Goal: Task Accomplishment & Management: Manage account settings

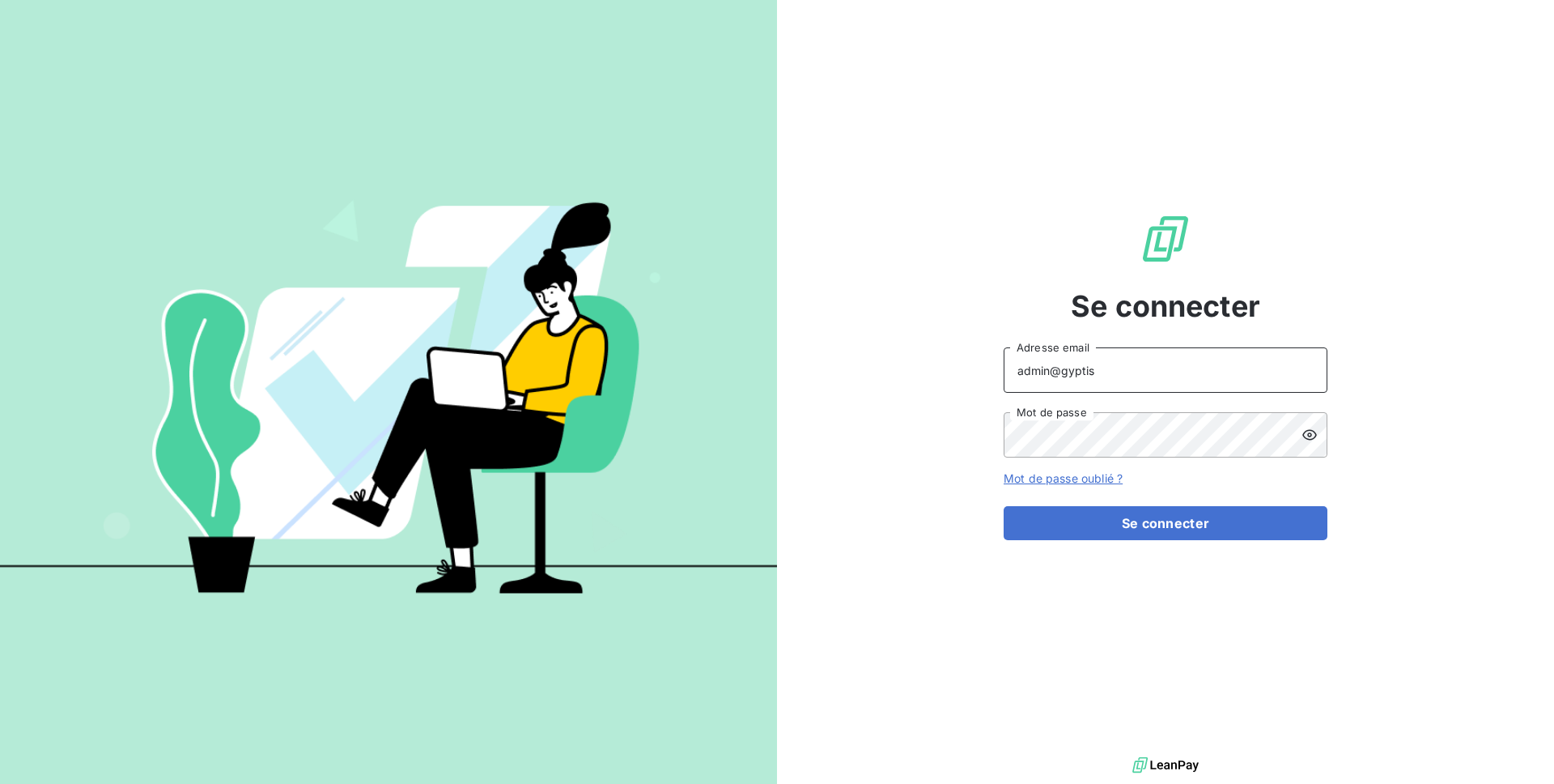
click at [1110, 368] on input "admin@gyptis" at bounding box center [1165, 370] width 324 height 45
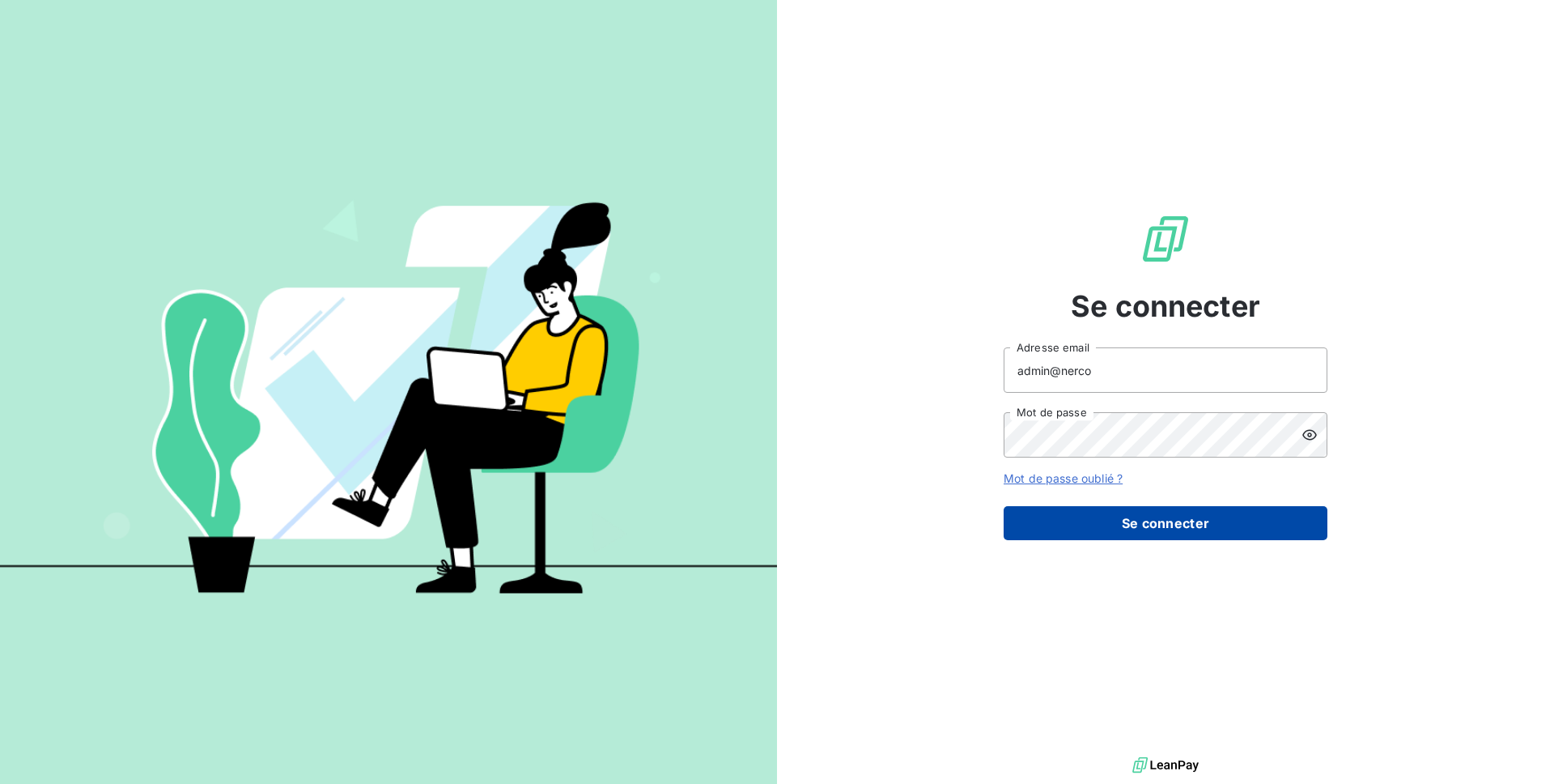
type input "admin@nerco"
click at [1172, 529] on button "Se connecter" at bounding box center [1165, 523] width 324 height 34
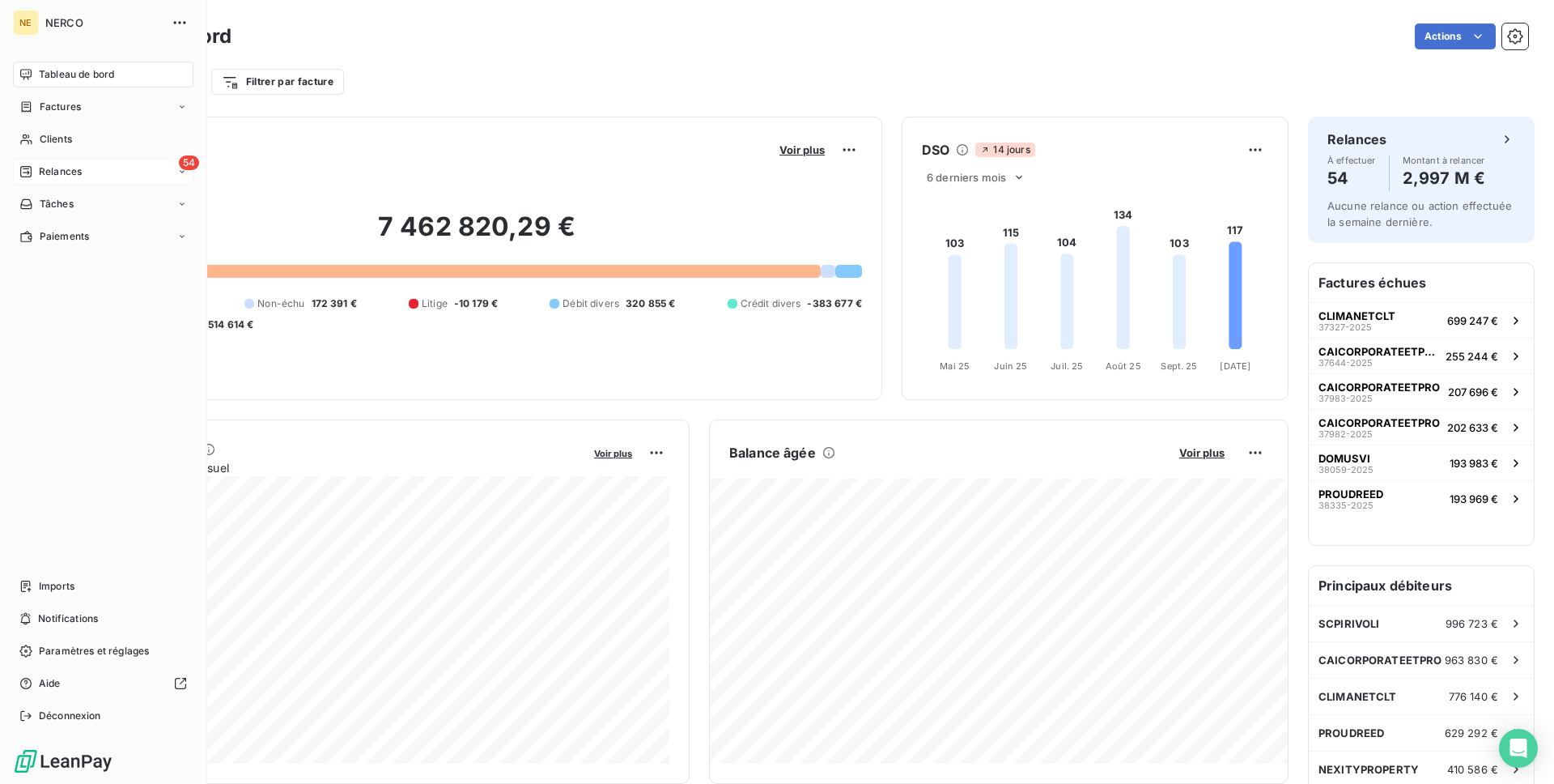
click at [78, 167] on span "Relances" at bounding box center [59, 171] width 42 height 14
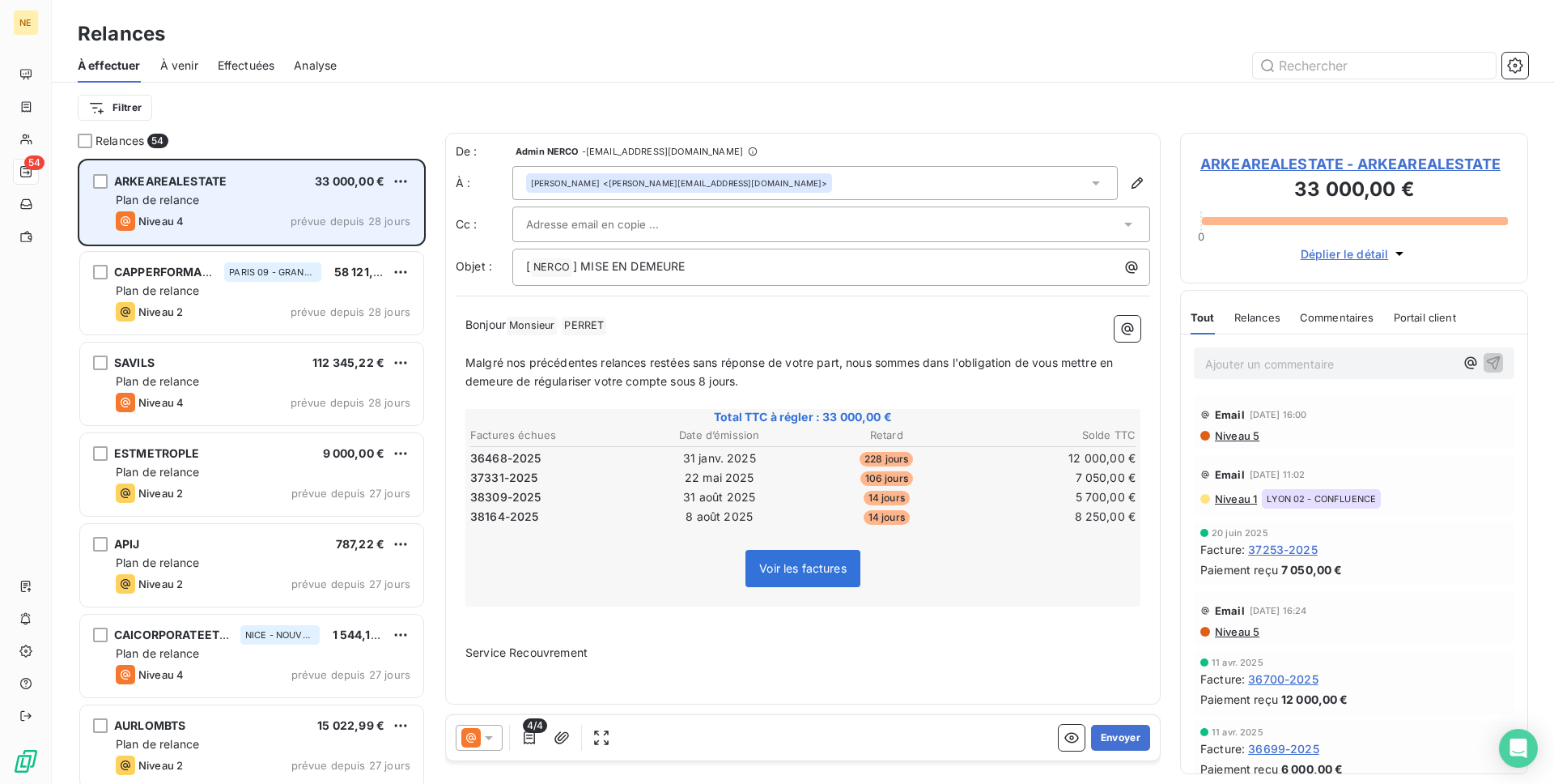
click at [362, 199] on div "Plan de relance" at bounding box center [263, 199] width 294 height 16
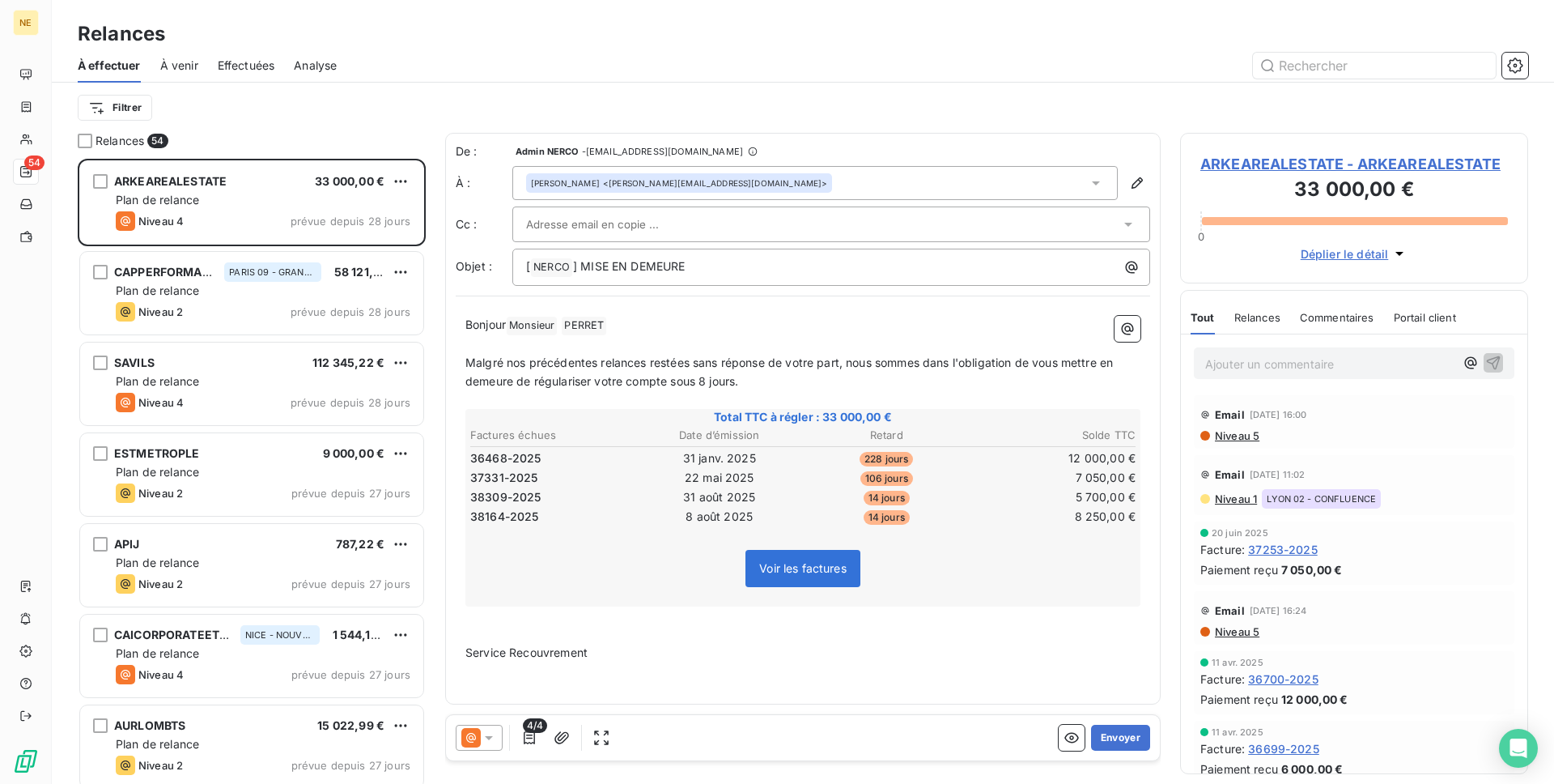
click at [704, 96] on div "Filtrer" at bounding box center [803, 108] width 1451 height 31
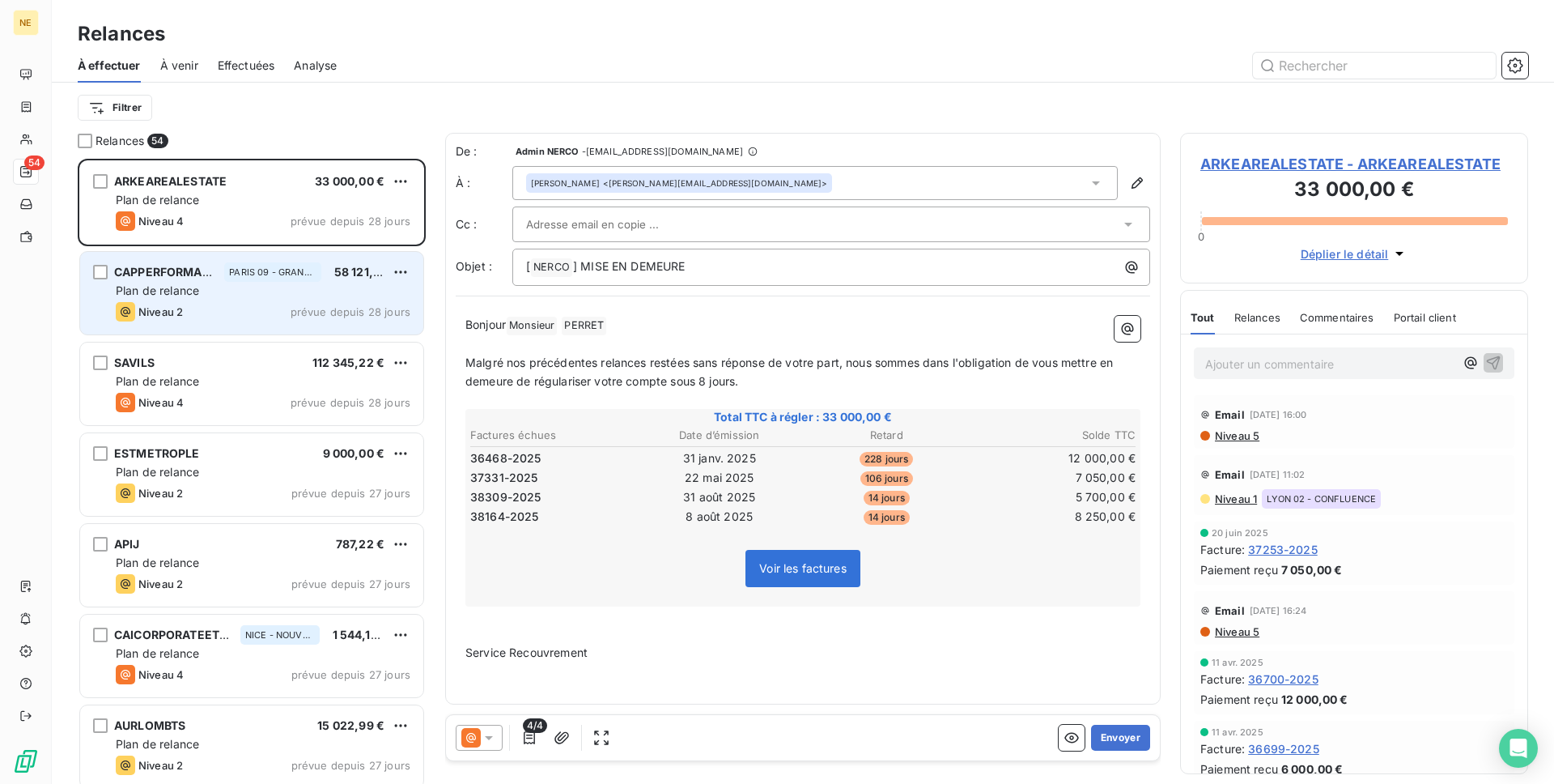
click at [327, 302] on div "Niveau 2 prévue depuis 28 jours" at bounding box center [263, 311] width 294 height 20
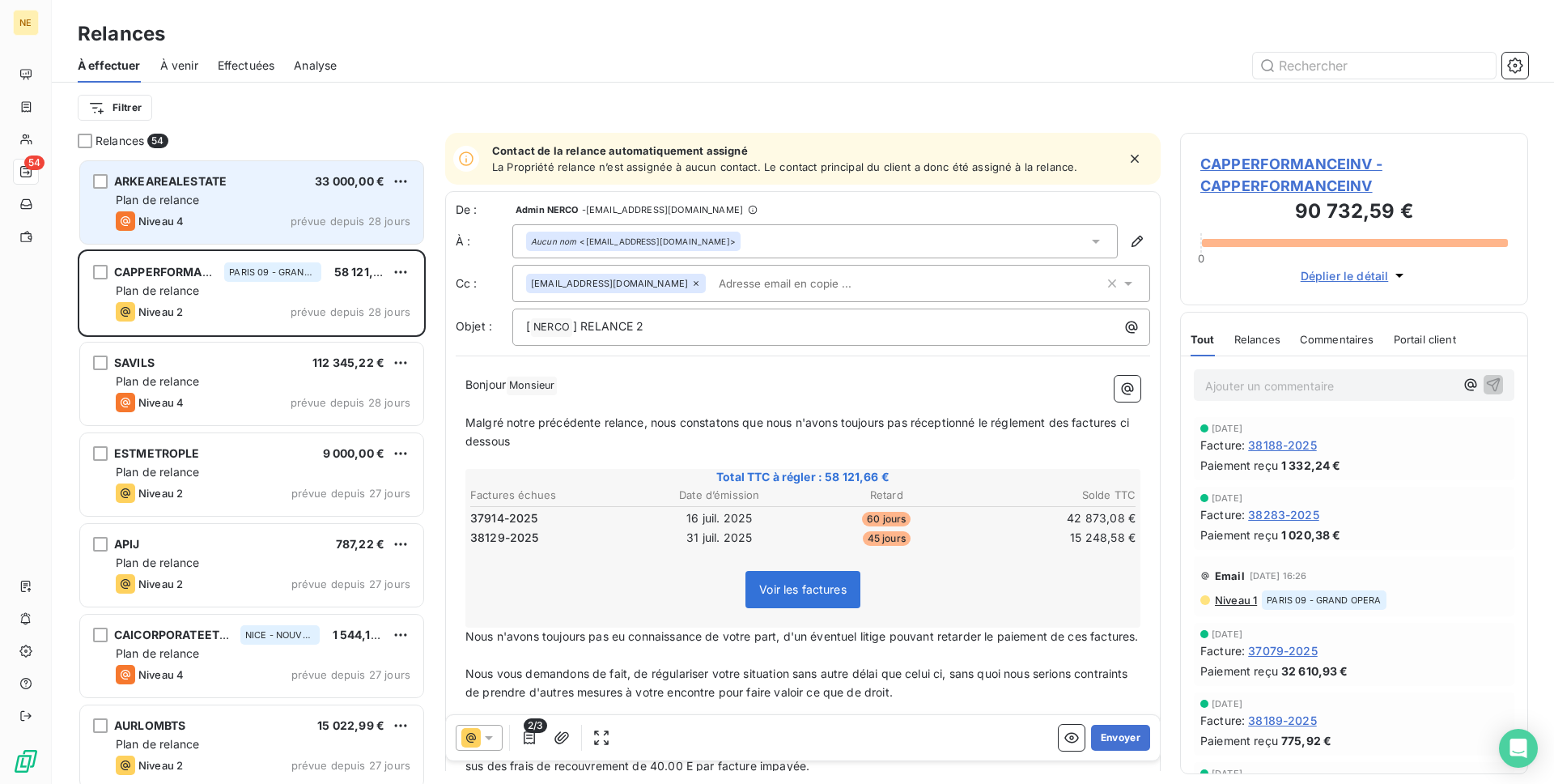
click at [286, 208] on div "Plan de relance" at bounding box center [263, 199] width 294 height 16
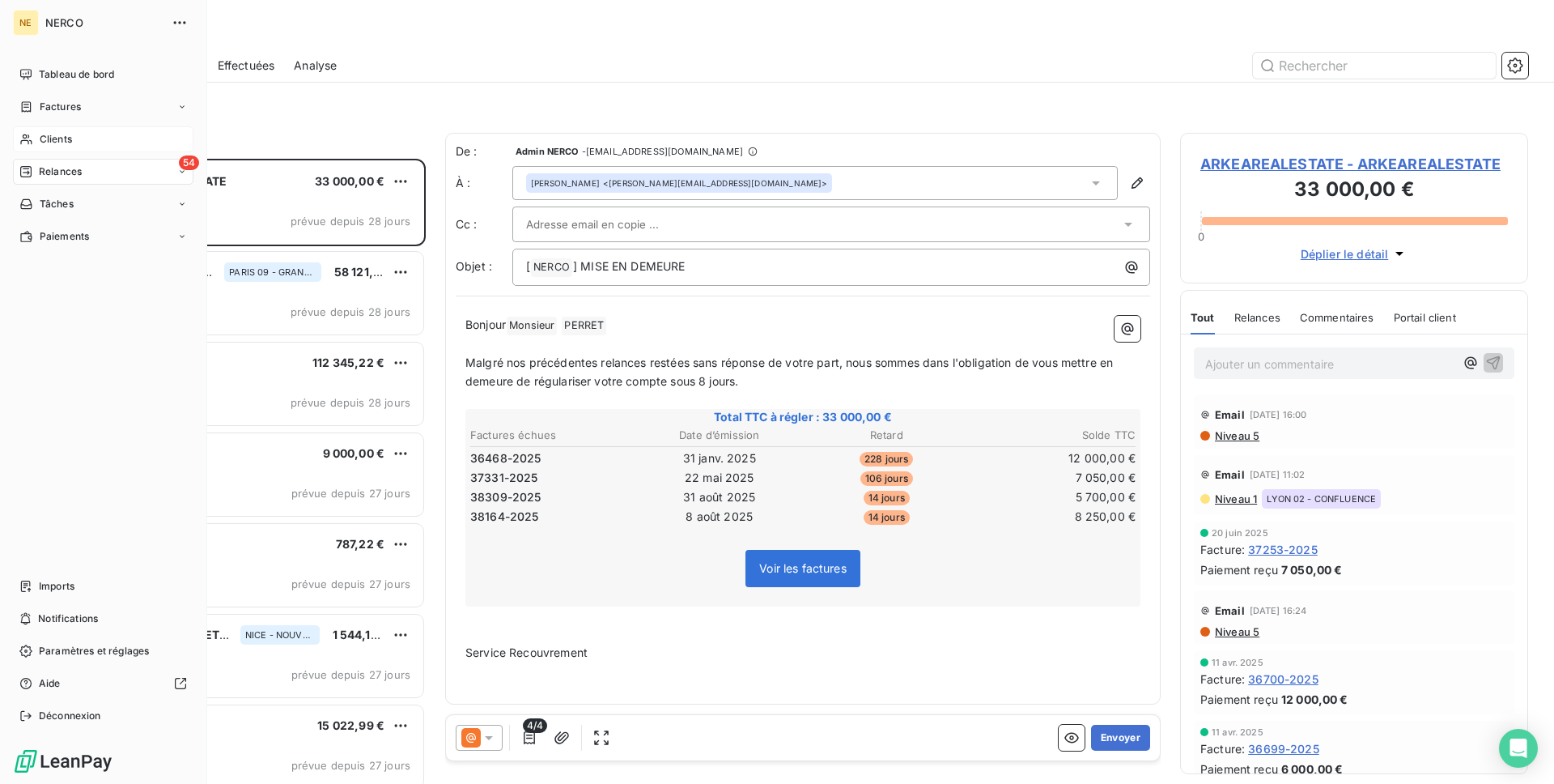
click at [88, 137] on div "Clients" at bounding box center [103, 139] width 180 height 25
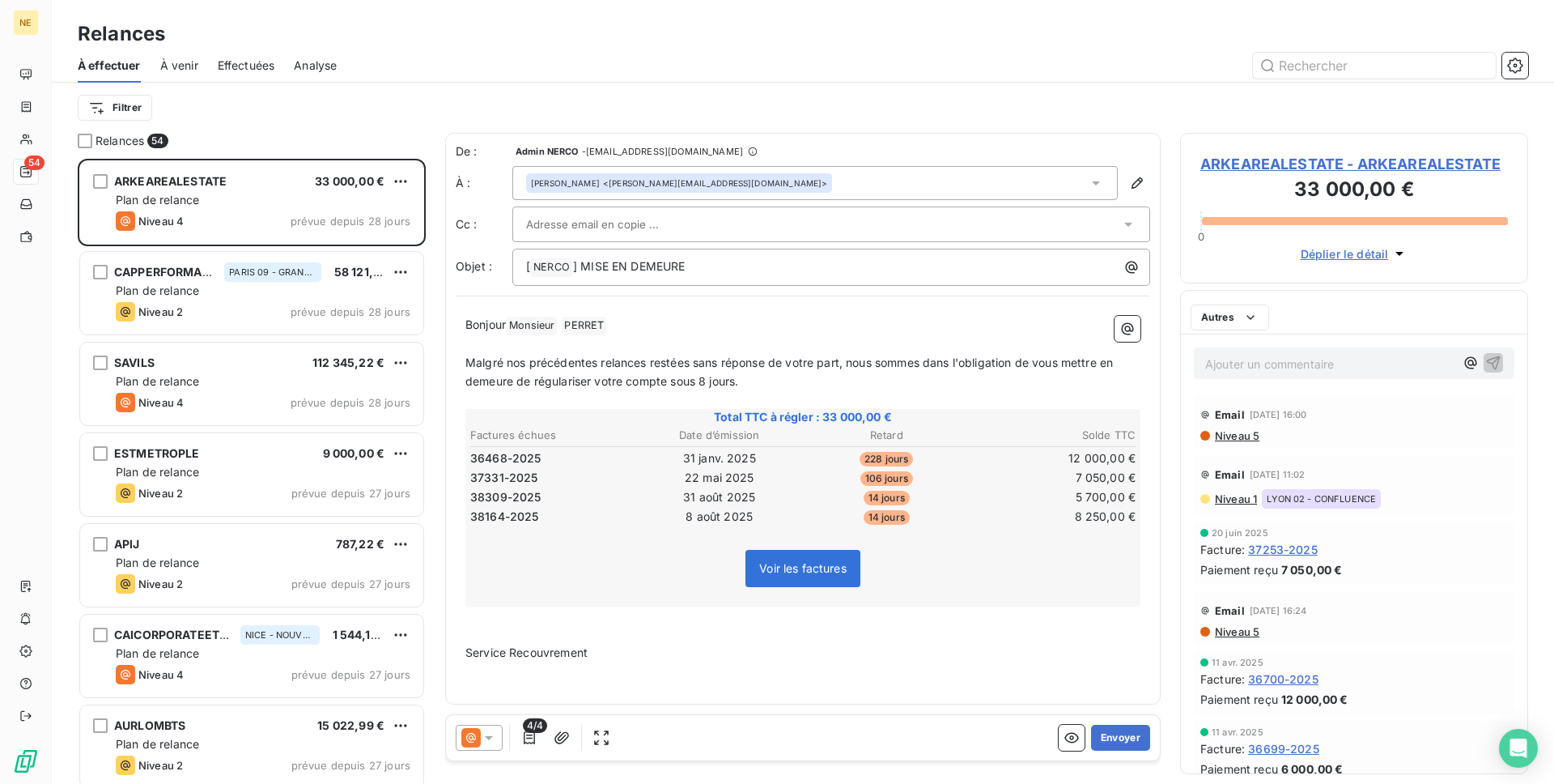
scroll to position [625, 348]
click at [1240, 165] on span "ARKEAREALESTATE - ARKEAREALESTATE" at bounding box center [1355, 163] width 308 height 22
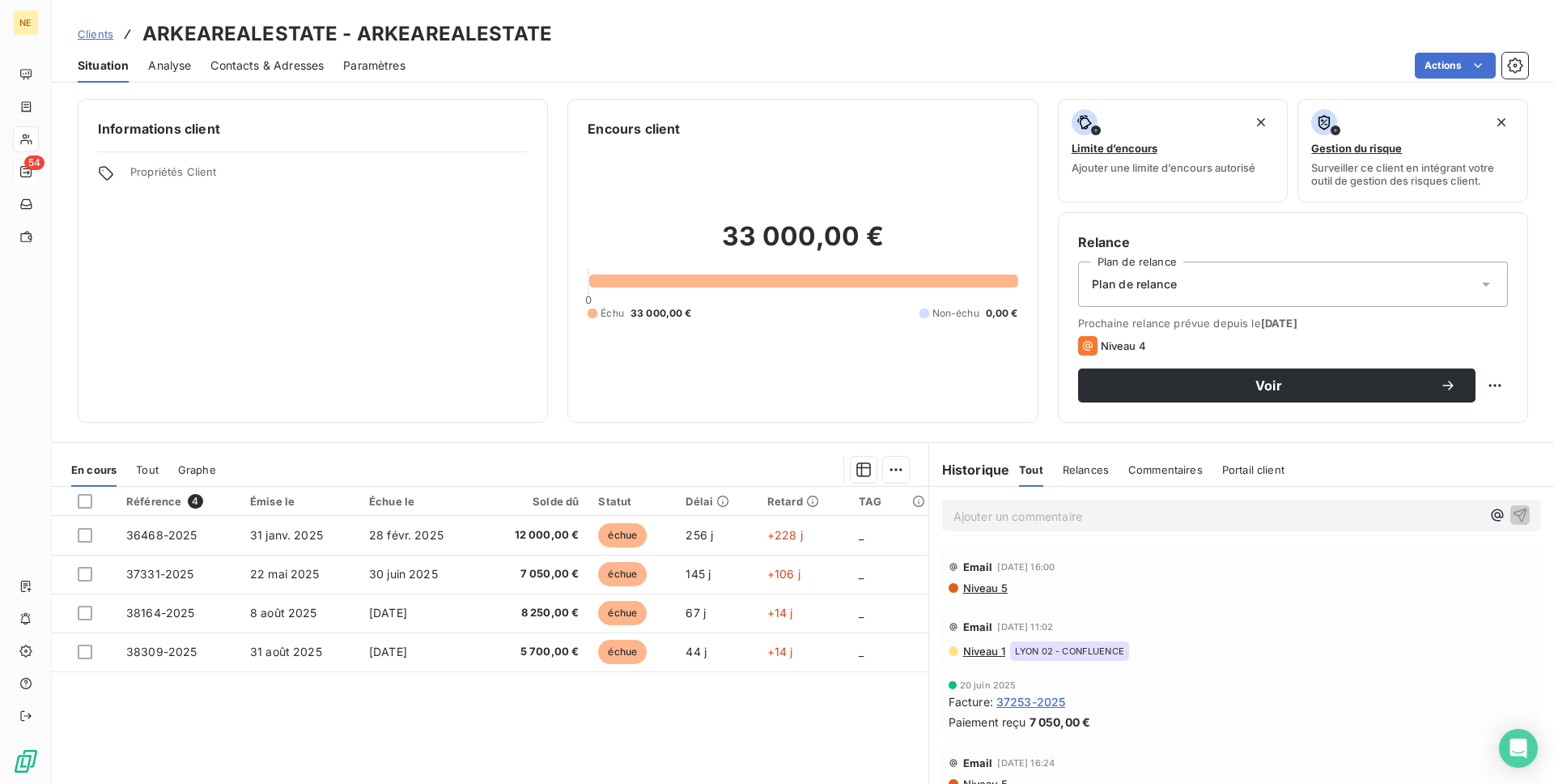
click at [88, 28] on span "Clients" at bounding box center [95, 34] width 36 height 13
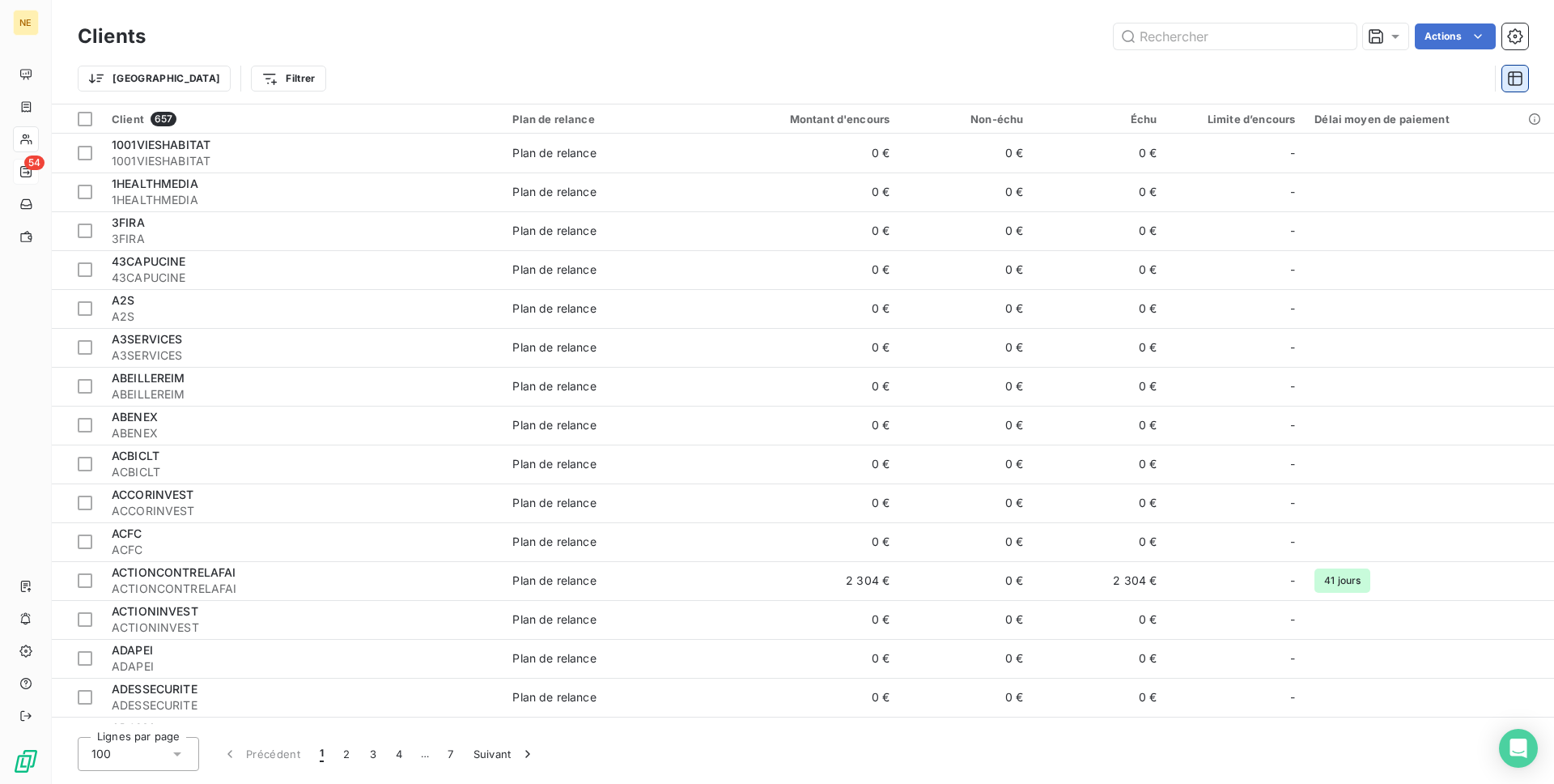
click at [1514, 75] on icon "button" at bounding box center [1515, 78] width 16 height 16
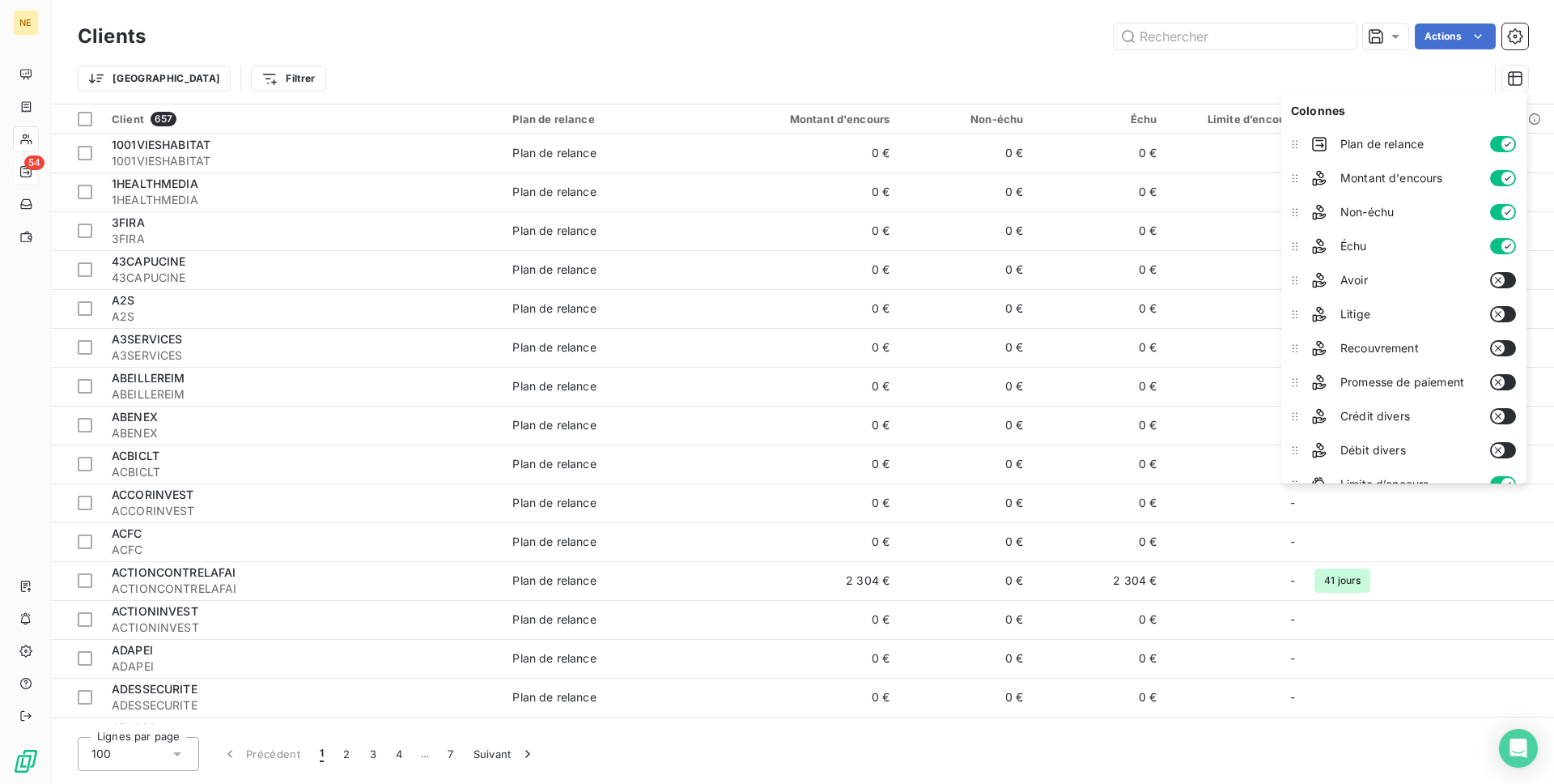
click at [1228, 87] on div "Trier Filtrer" at bounding box center [783, 78] width 1412 height 31
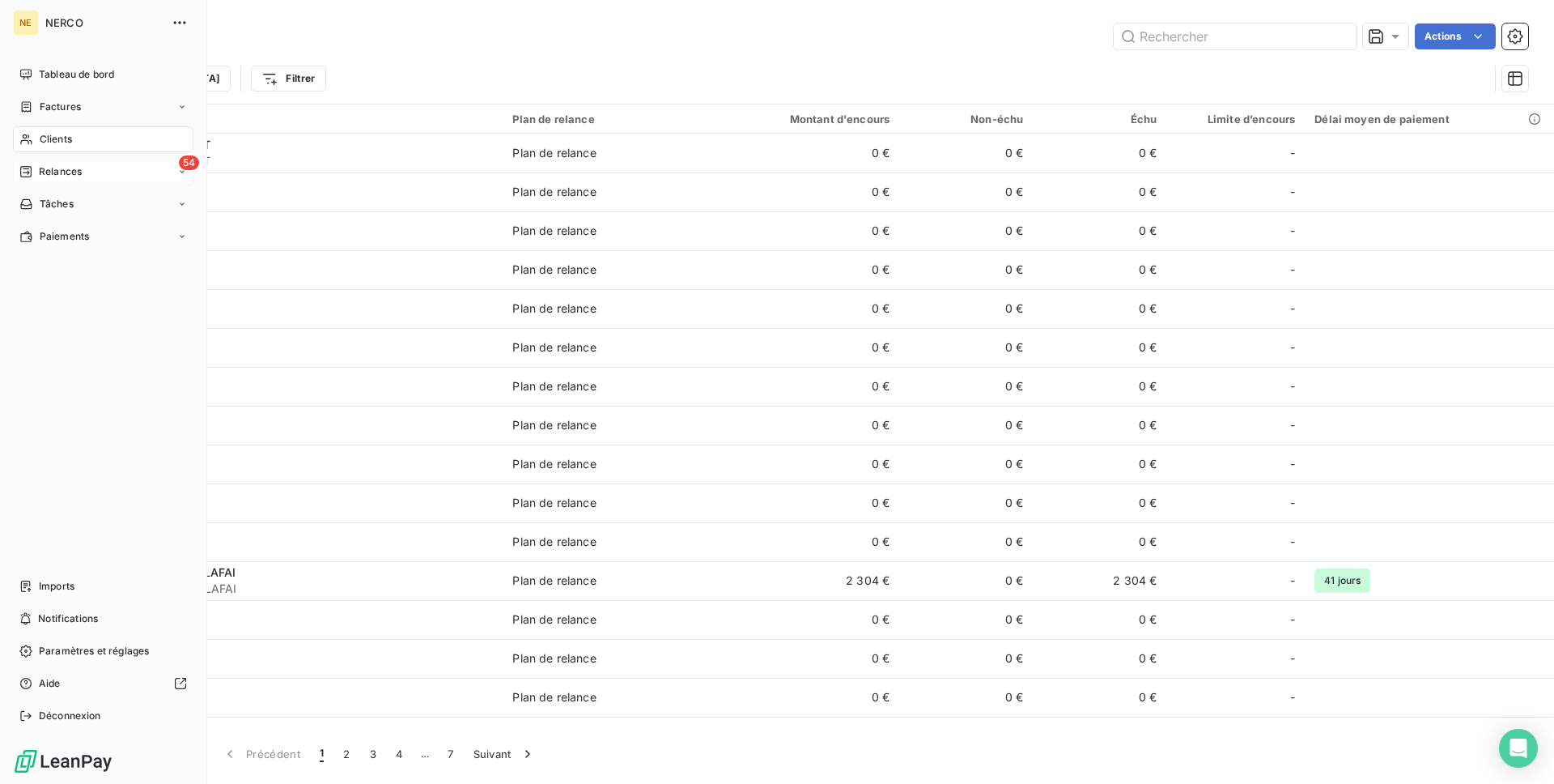
click at [34, 174] on div "Relances" at bounding box center [51, 171] width 62 height 14
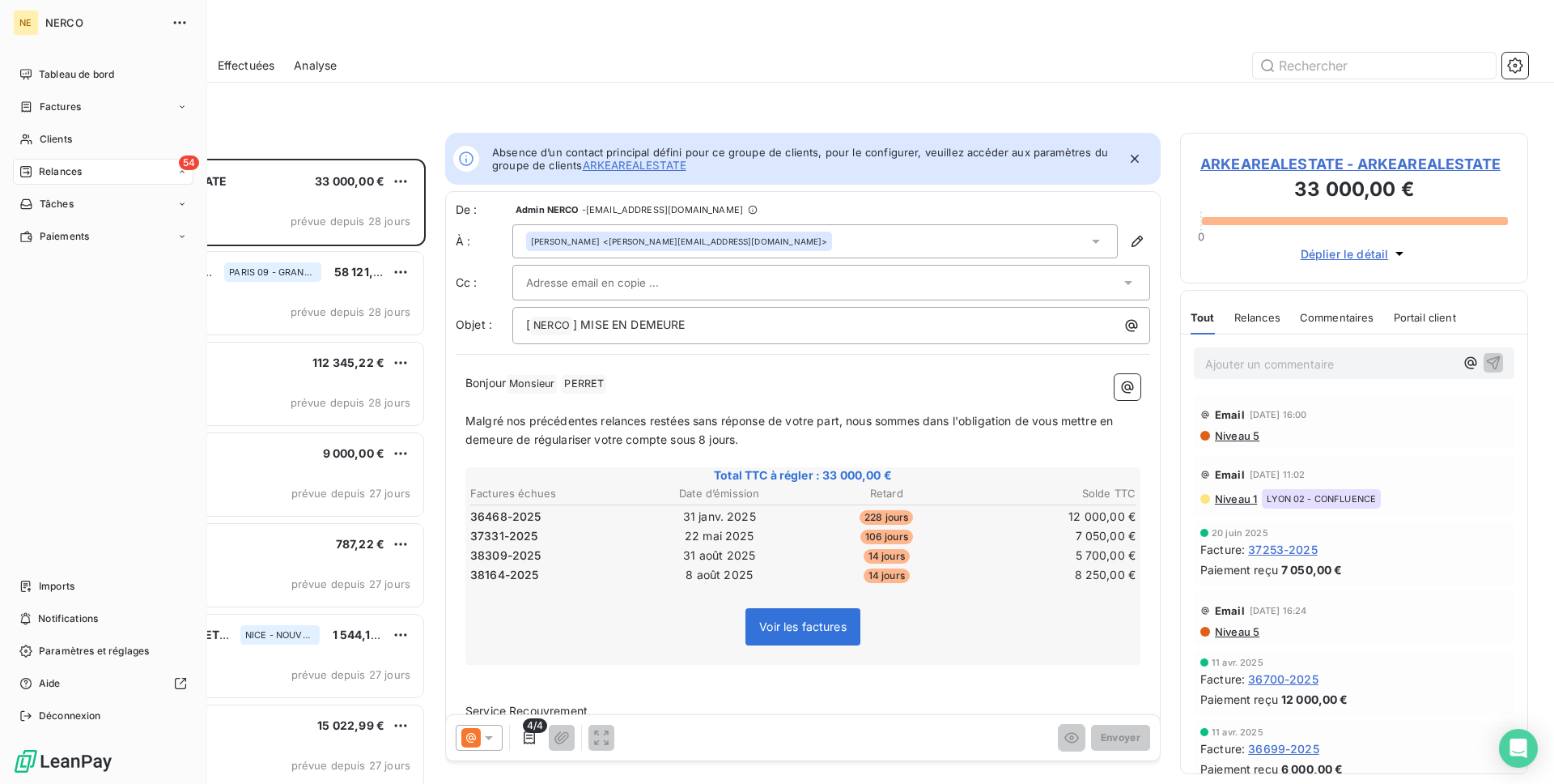
scroll to position [1, 1]
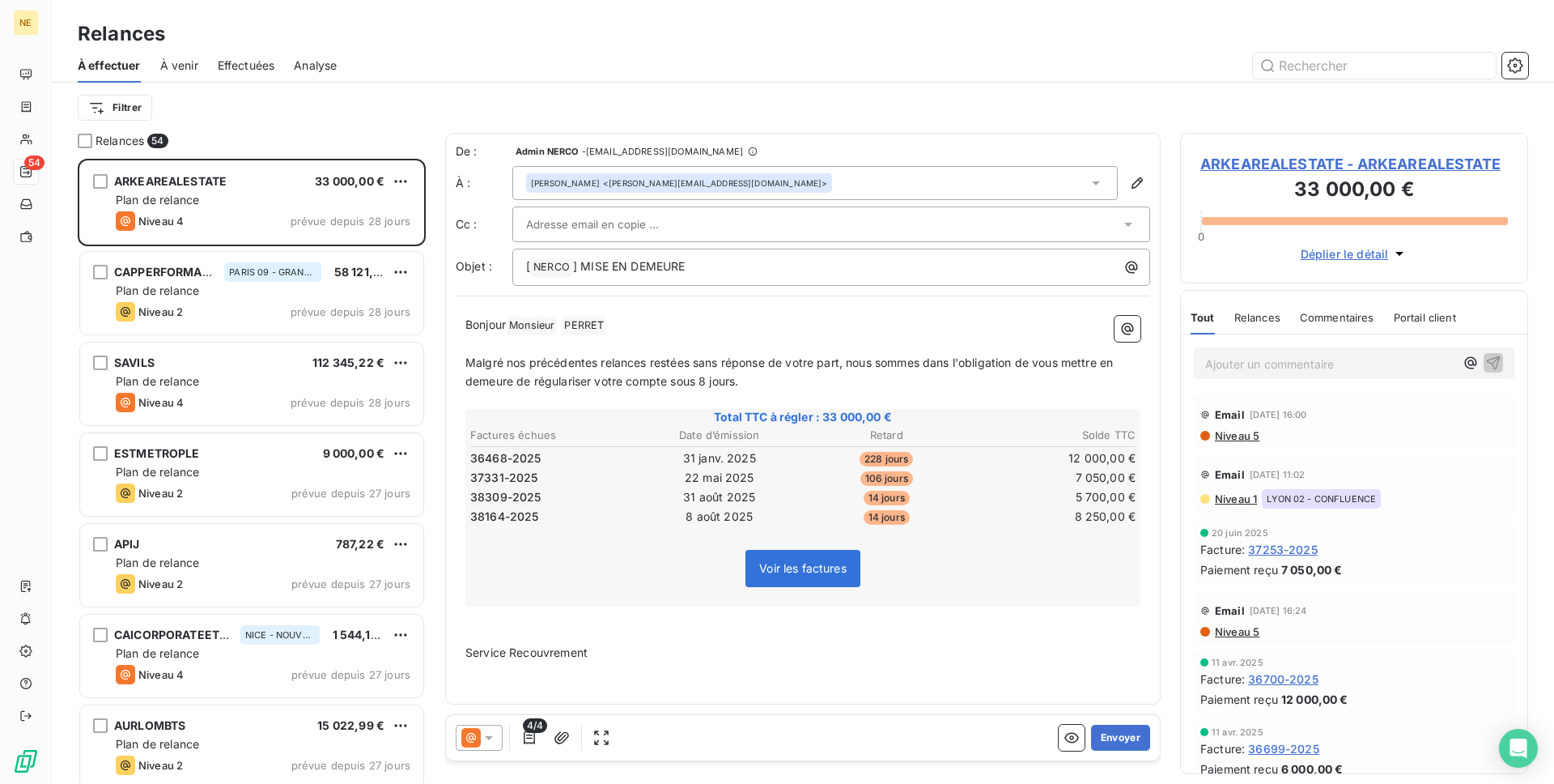
click at [494, 745] on div at bounding box center [479, 737] width 47 height 25
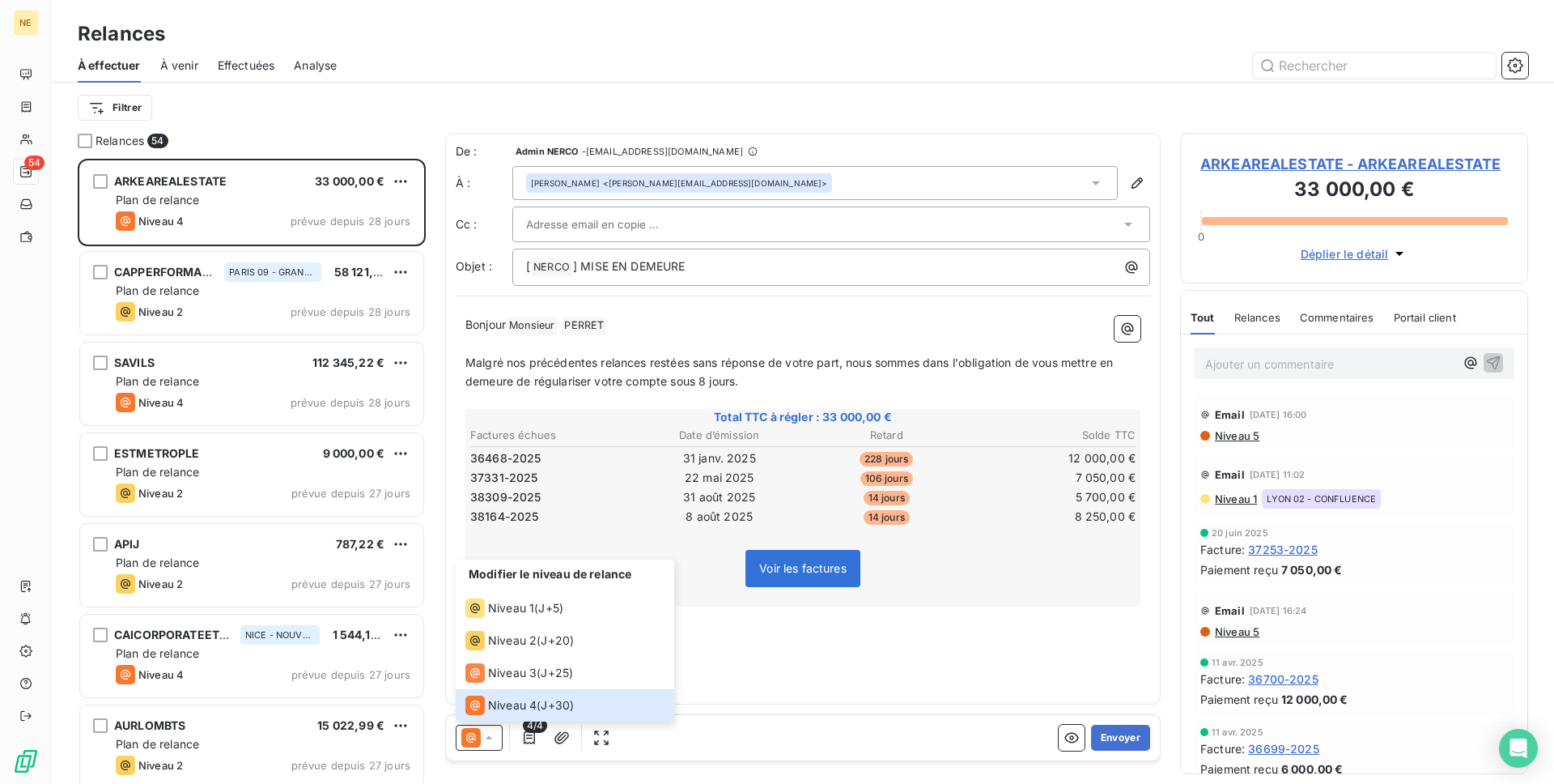
click at [490, 744] on icon at bounding box center [489, 737] width 16 height 16
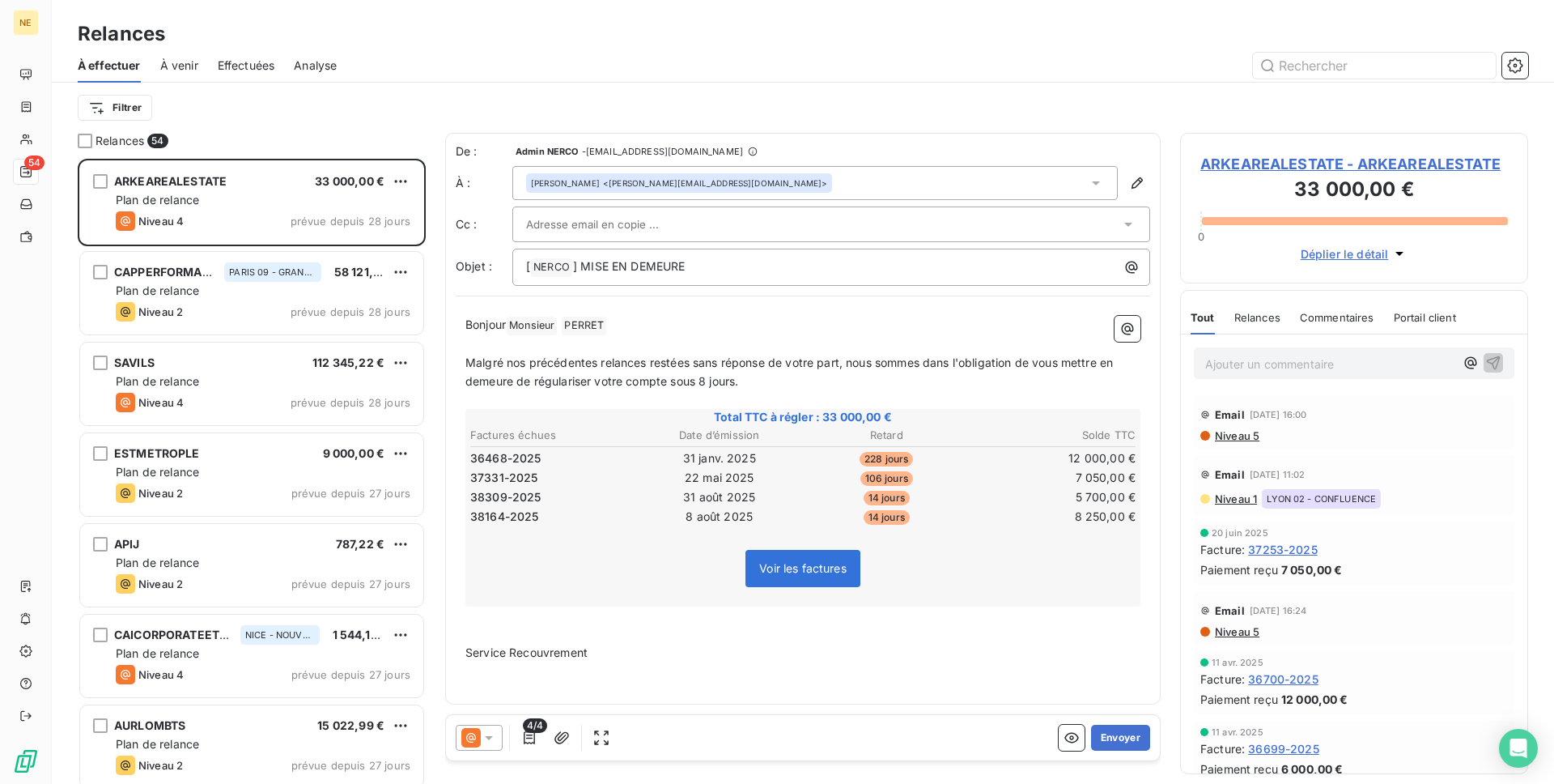
click at [491, 733] on icon at bounding box center [489, 737] width 16 height 16
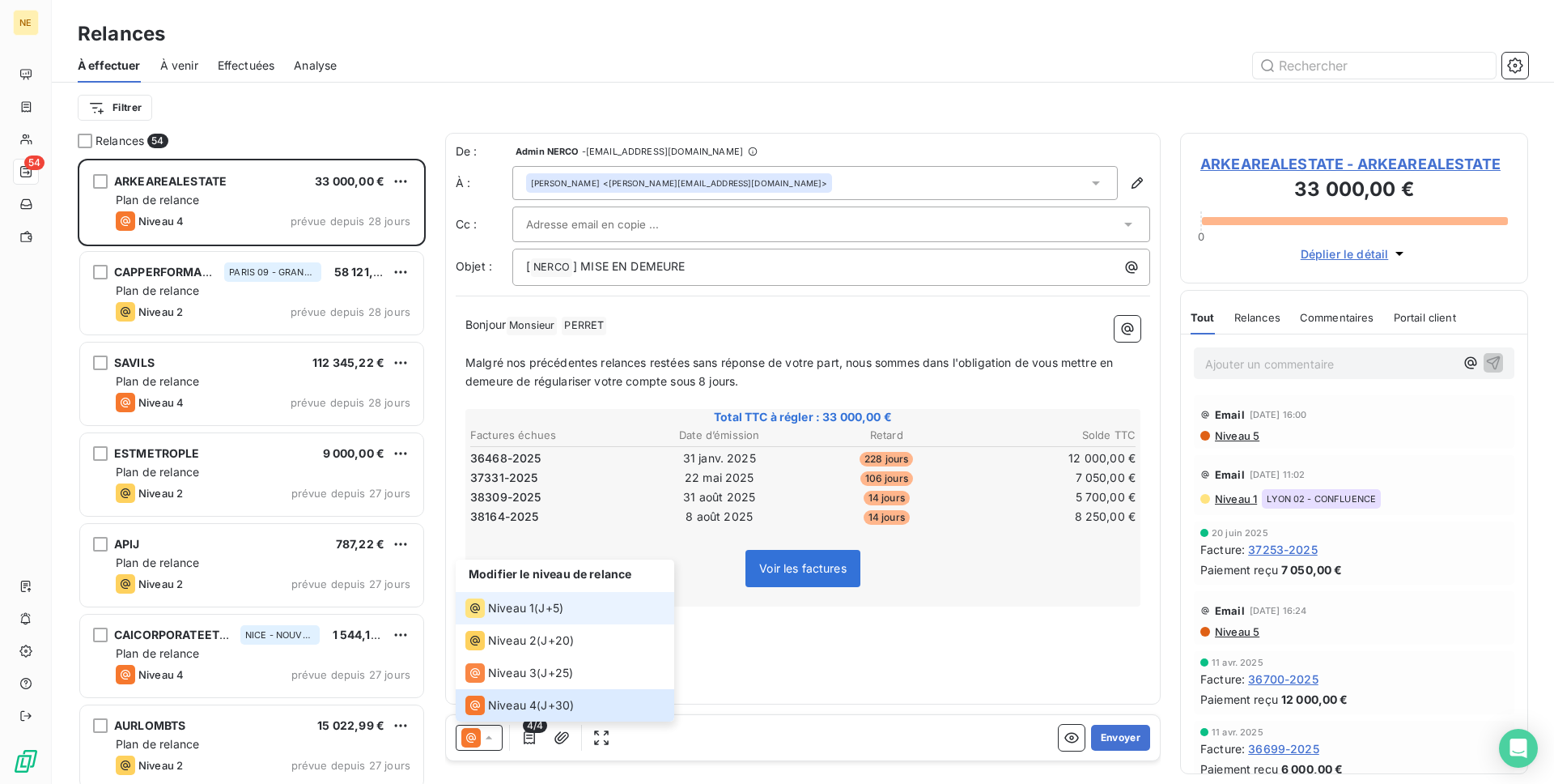
click at [508, 619] on li "Niveau 1 ( J+5 )" at bounding box center [565, 608] width 219 height 32
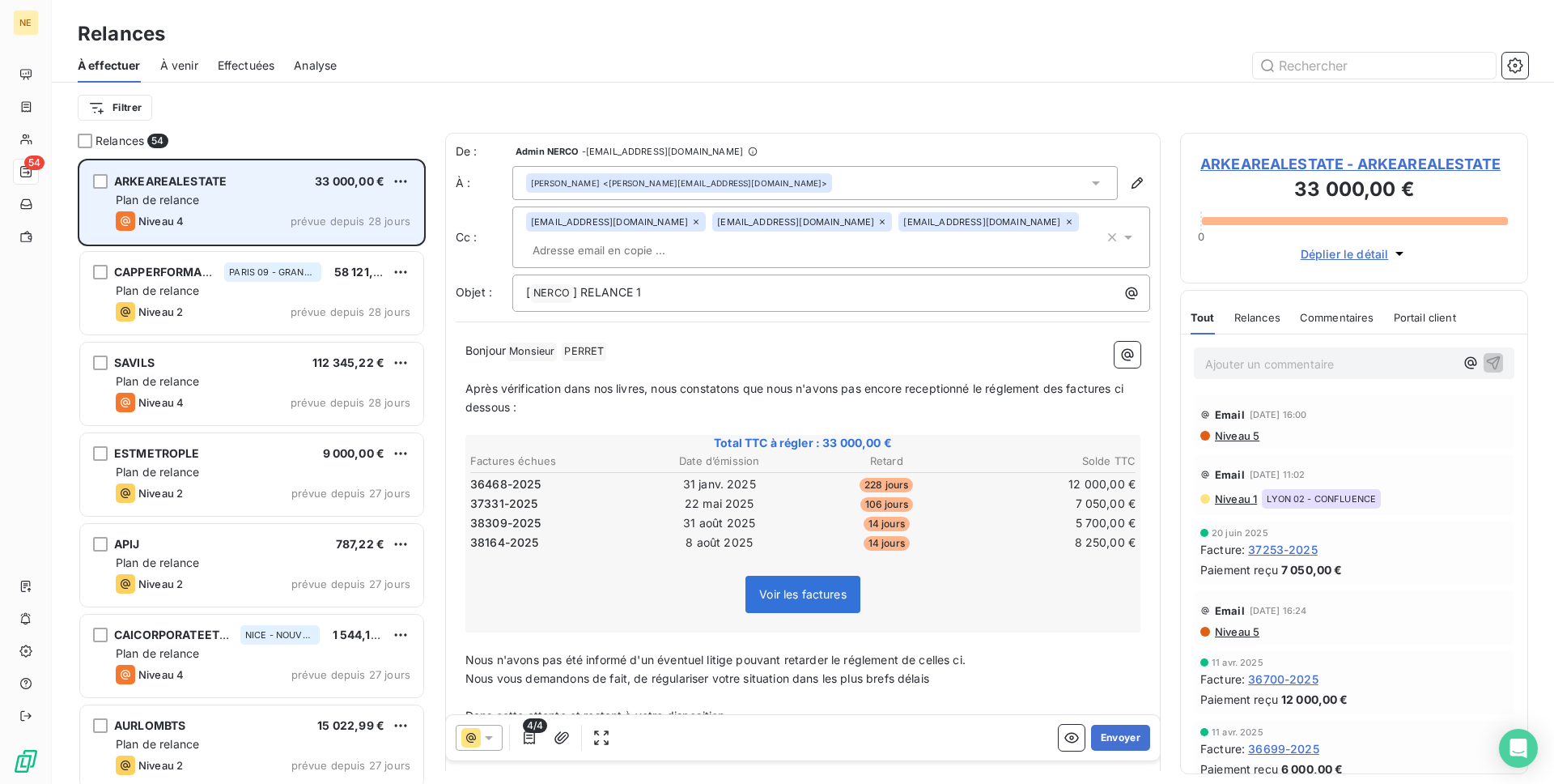
click at [334, 191] on div "ARKEAREALESTATE 33 000,00 € Plan de relance Niveau 4 prévue depuis 28 jours" at bounding box center [252, 203] width 343 height 83
click at [239, 202] on div "Plan de relance" at bounding box center [263, 199] width 294 height 16
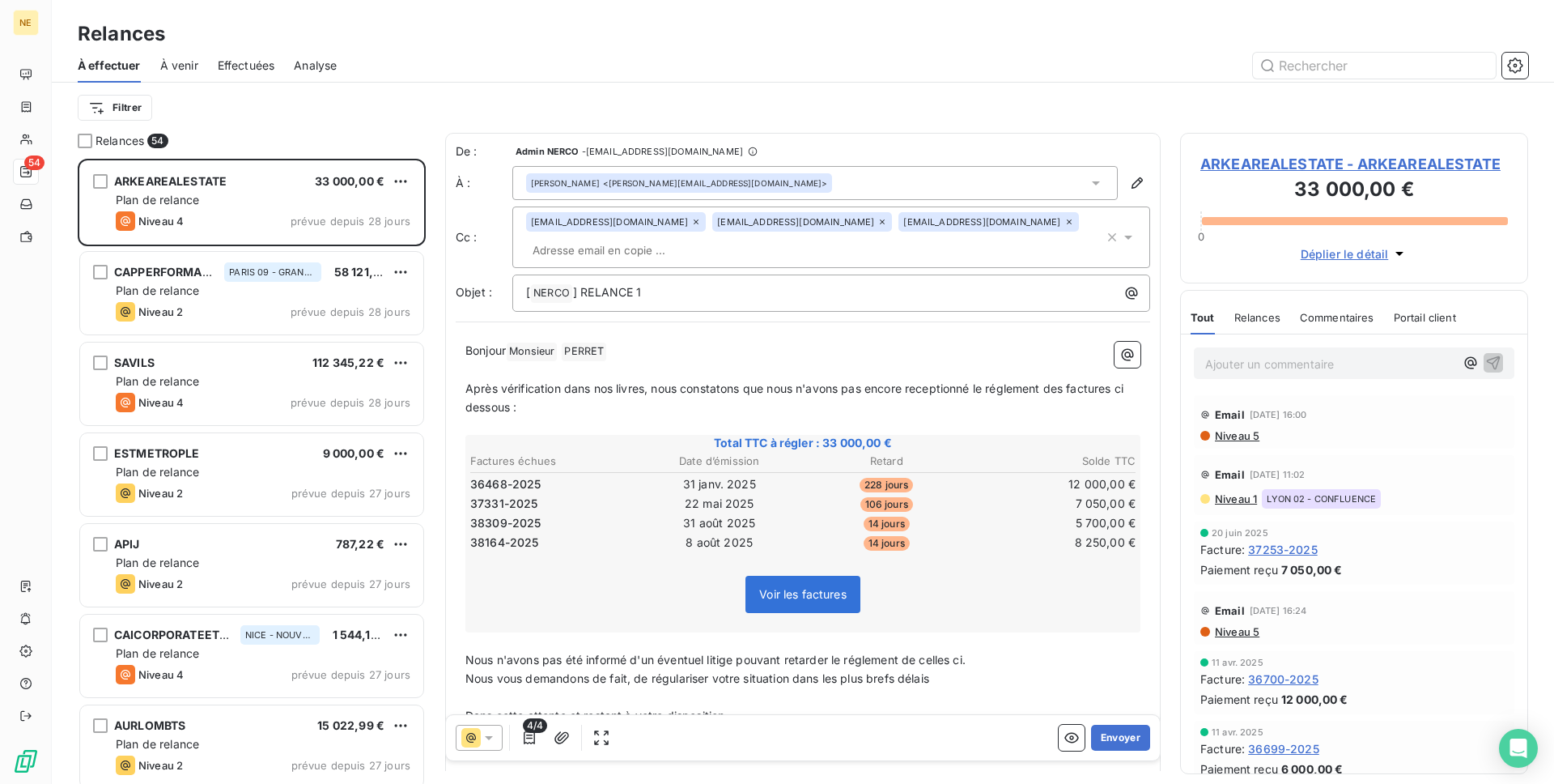
scroll to position [625, 348]
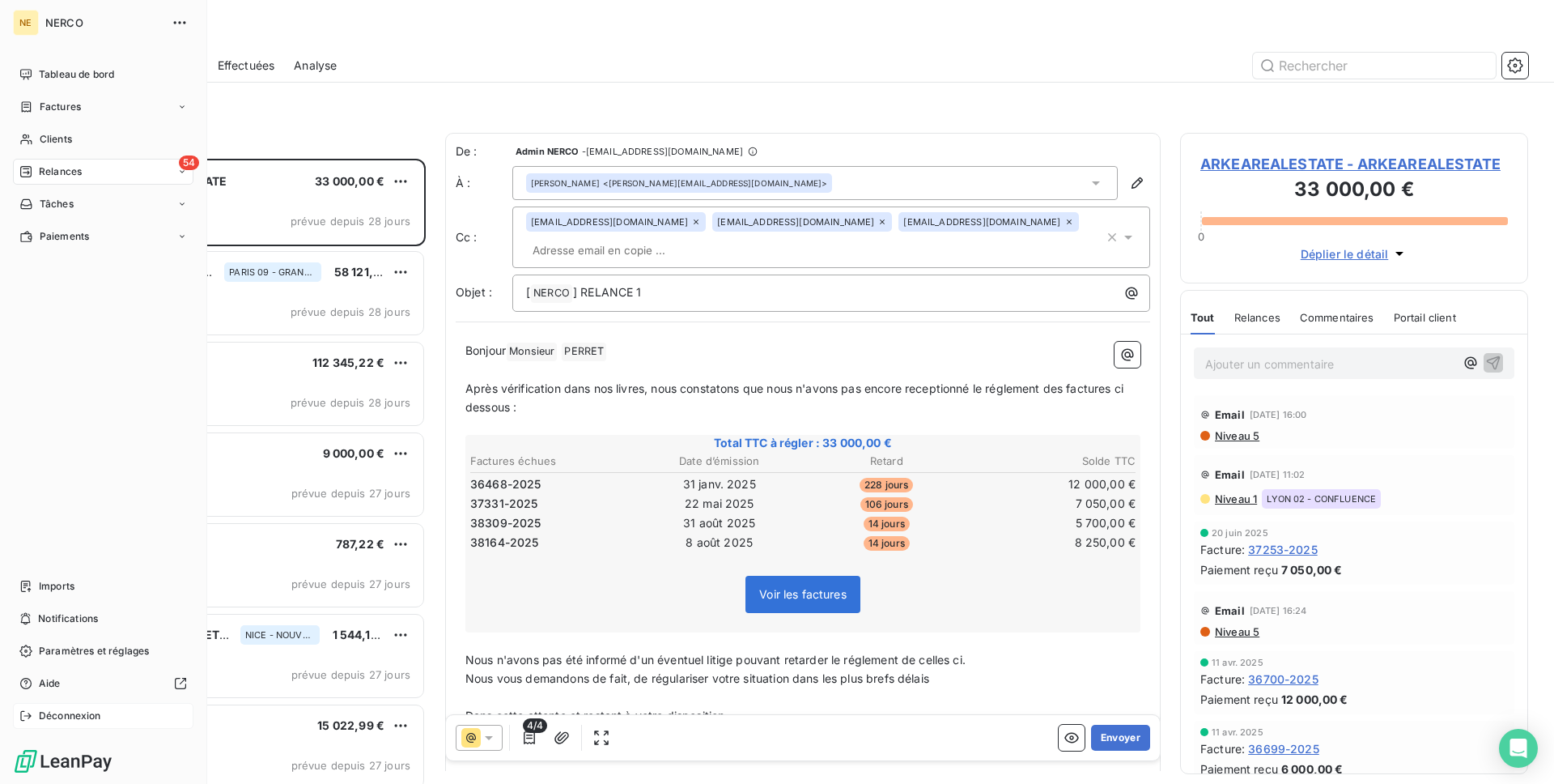
click at [109, 714] on div "Déconnexion" at bounding box center [103, 715] width 180 height 25
